Goal: Task Accomplishment & Management: Use online tool/utility

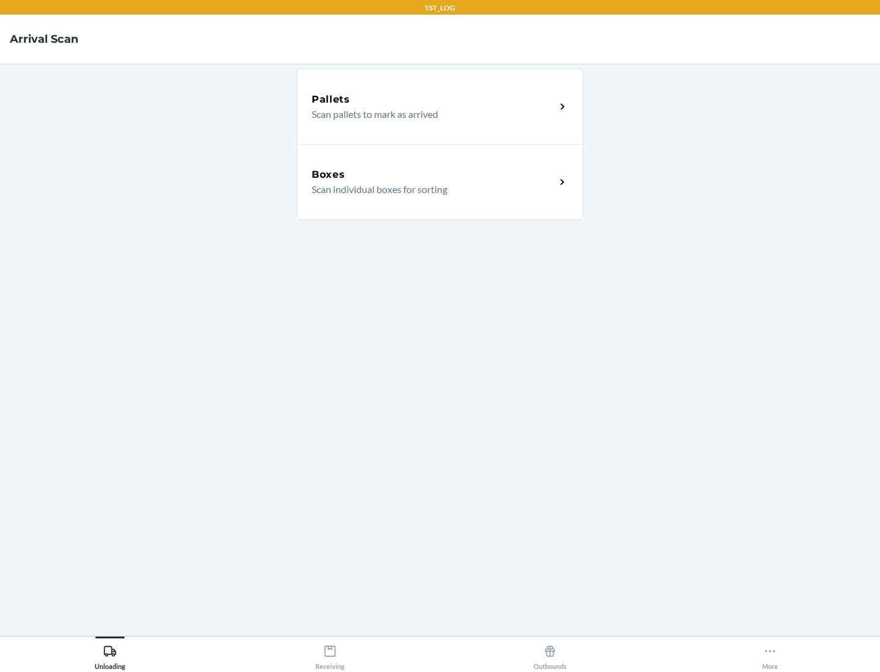
click at [433, 175] on div "Boxes" at bounding box center [434, 174] width 244 height 15
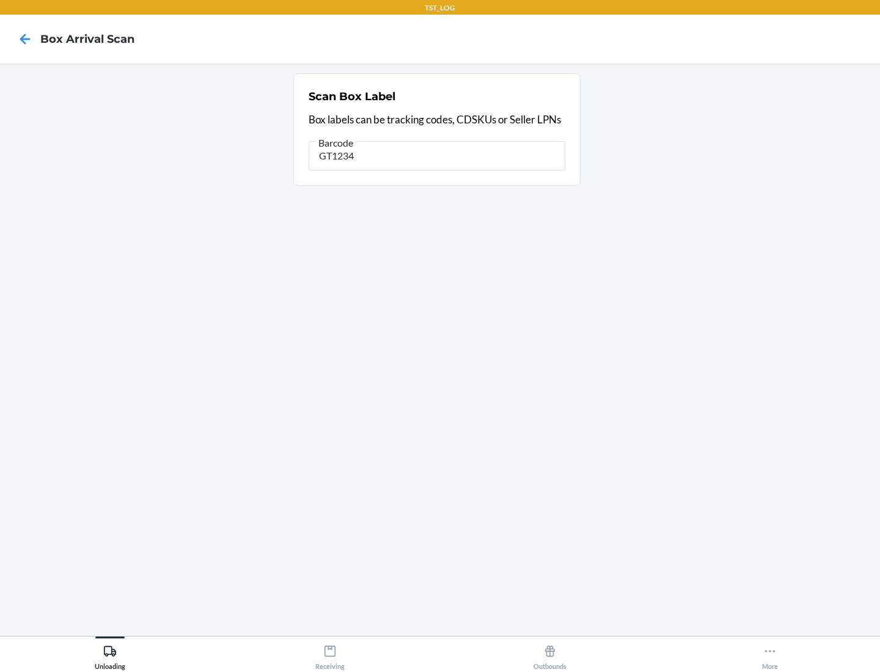
type input "GT1234"
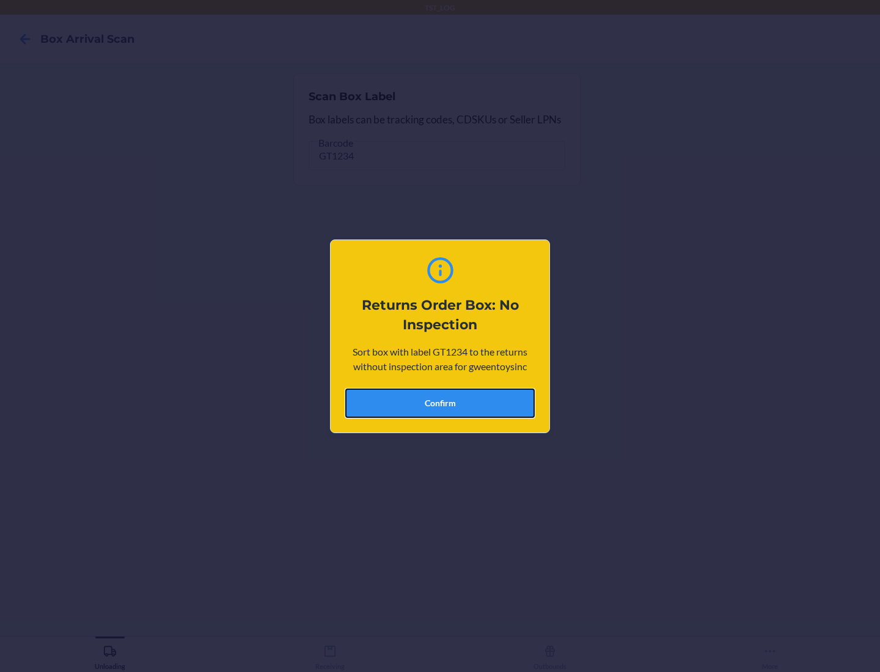
click at [440, 403] on button "Confirm" at bounding box center [439, 403] width 189 height 29
